Goal: Find specific page/section: Find specific page/section

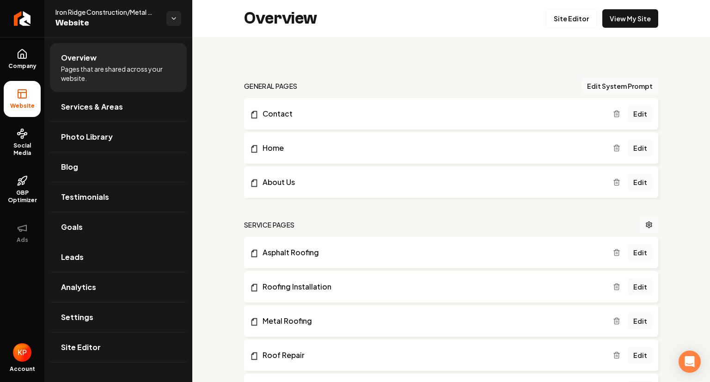
click at [93, 252] on link "Leads" at bounding box center [118, 257] width 137 height 30
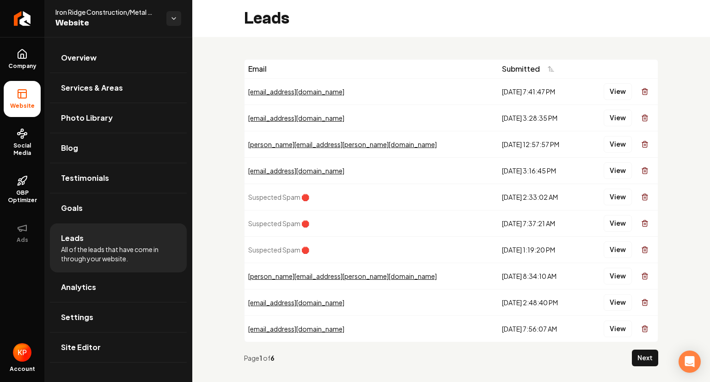
click at [632, 360] on button "Next" at bounding box center [645, 357] width 26 height 17
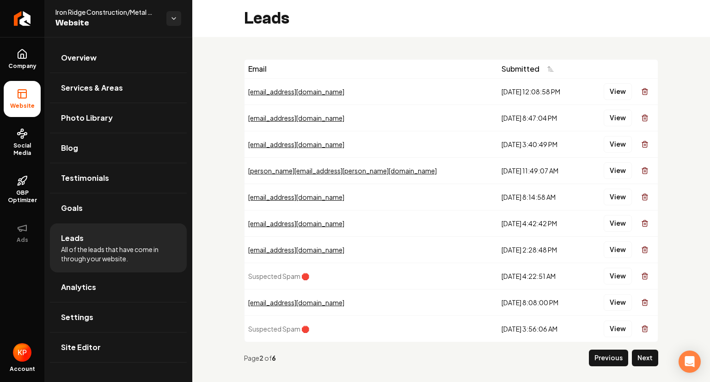
click at [642, 359] on button "Next" at bounding box center [645, 357] width 26 height 17
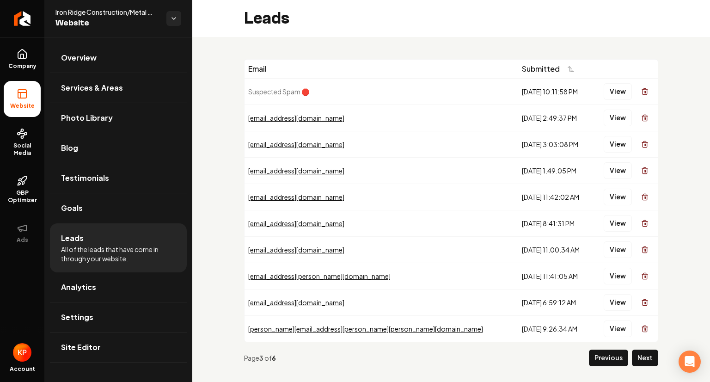
click at [634, 355] on button "Next" at bounding box center [645, 357] width 26 height 17
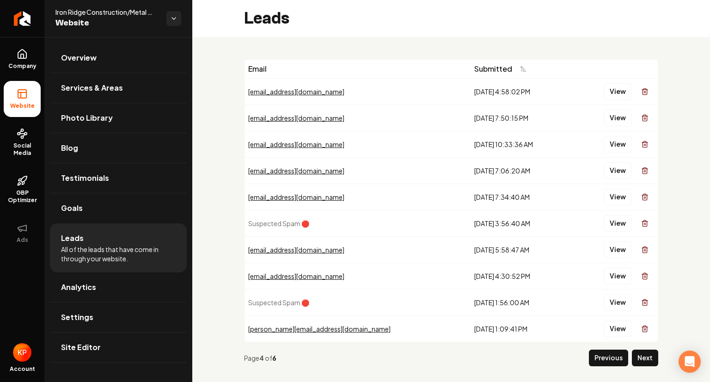
click at [635, 357] on button "Next" at bounding box center [645, 357] width 26 height 17
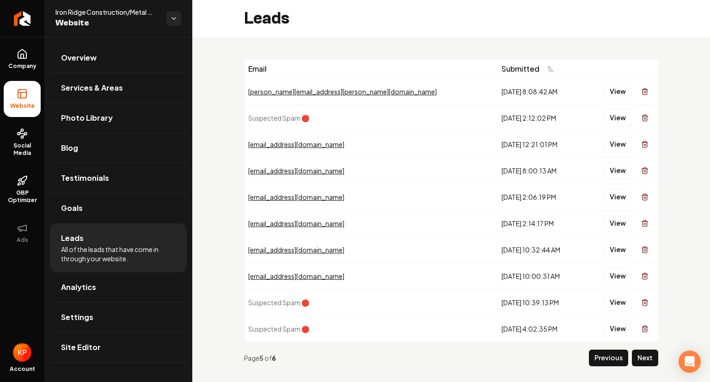
click at [607, 356] on button "Previous" at bounding box center [608, 357] width 39 height 17
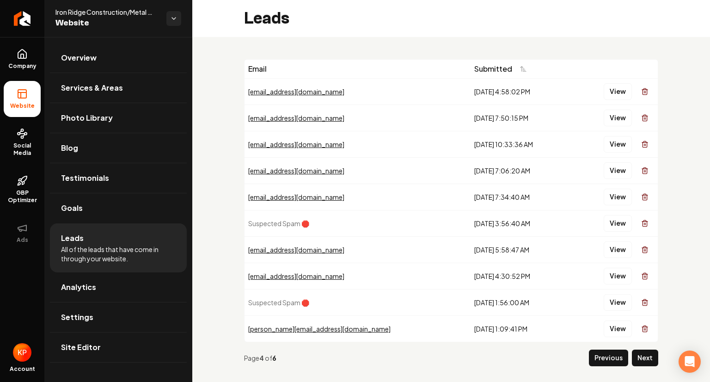
click at [607, 356] on button "Previous" at bounding box center [608, 357] width 39 height 17
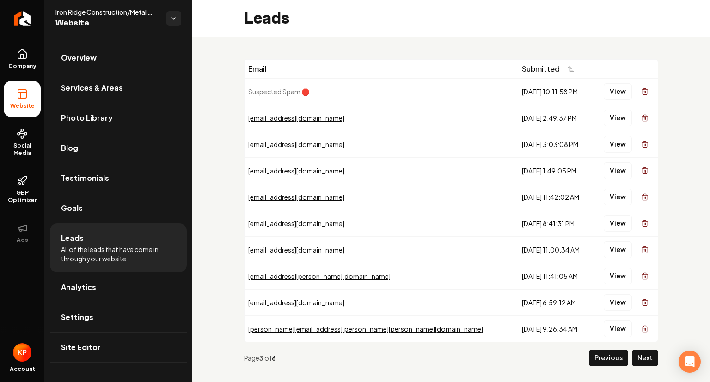
click at [607, 356] on button "Previous" at bounding box center [608, 357] width 39 height 17
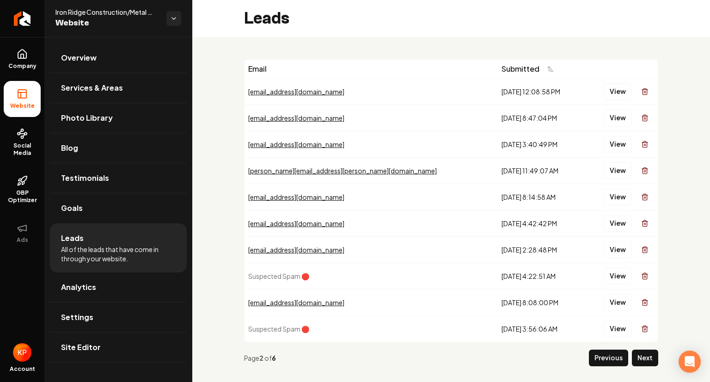
click at [597, 359] on button "Previous" at bounding box center [608, 357] width 39 height 17
